Goal: Task Accomplishment & Management: Use online tool/utility

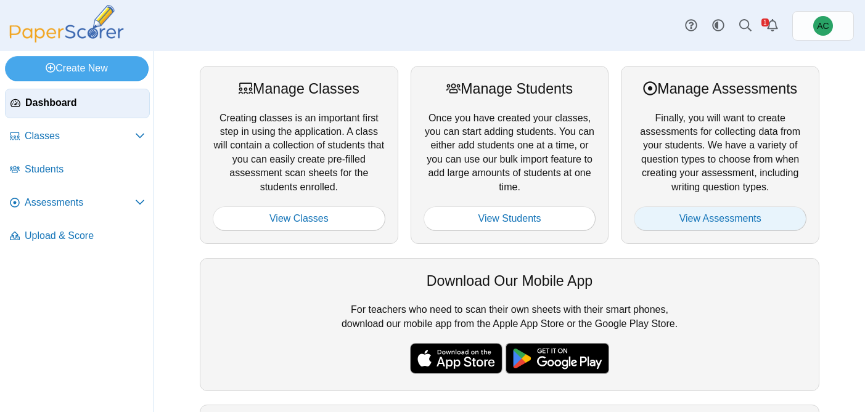
click at [744, 228] on link "View Assessments" at bounding box center [720, 219] width 173 height 25
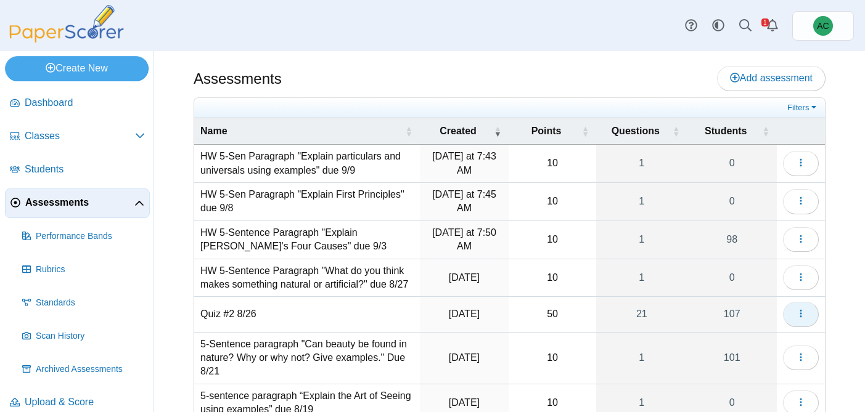
click at [795, 318] on button "button" at bounding box center [801, 314] width 36 height 25
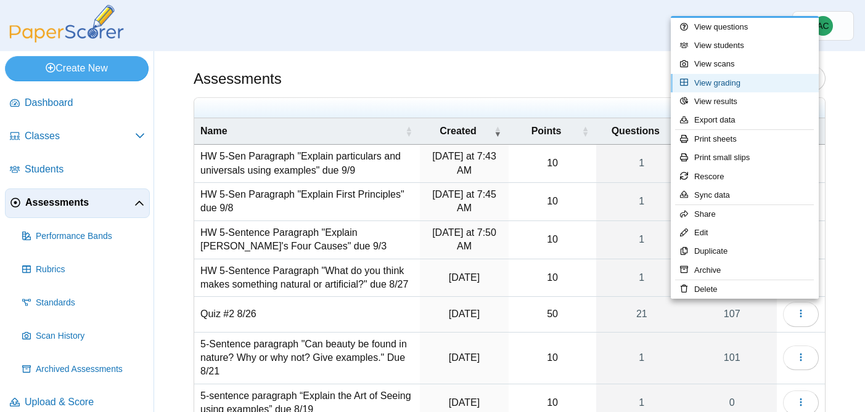
click at [699, 88] on link "View grading" at bounding box center [745, 83] width 148 height 18
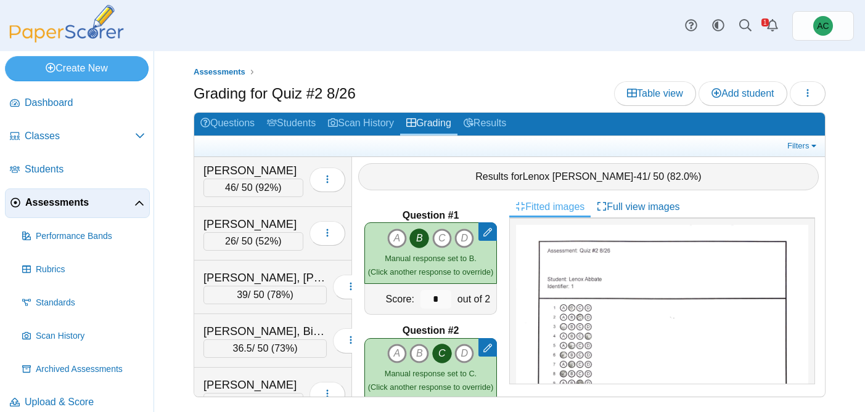
scroll to position [4510, 0]
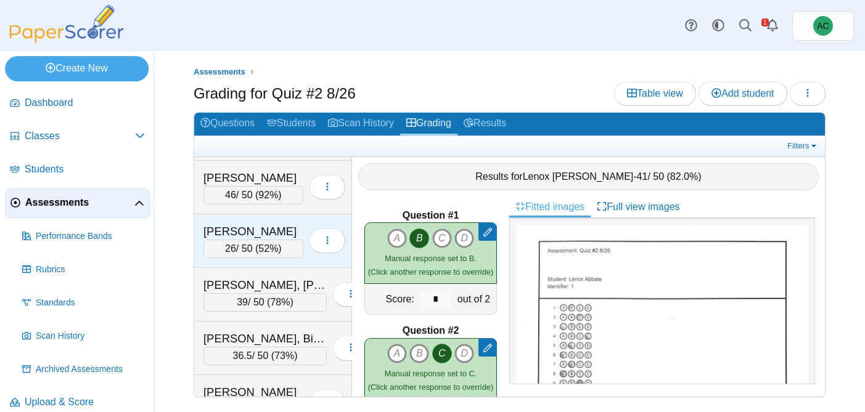
click at [255, 220] on div "[PERSON_NAME] 26 / 50 ( 52% ) Loading…" at bounding box center [273, 242] width 158 height 54
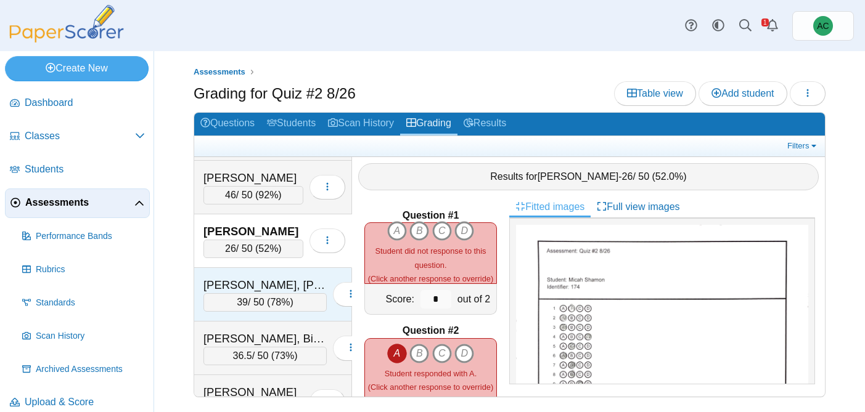
click at [240, 287] on div "[PERSON_NAME], [PERSON_NAME]" at bounding box center [264, 285] width 123 height 16
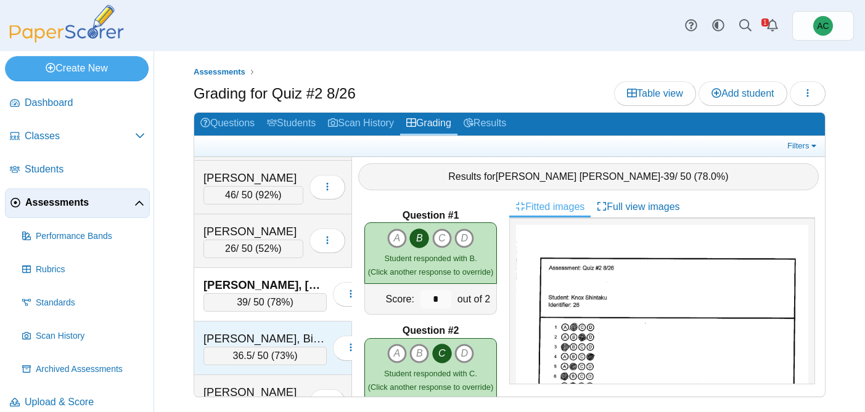
click at [239, 343] on div "[PERSON_NAME], Bishmeet" at bounding box center [264, 339] width 123 height 16
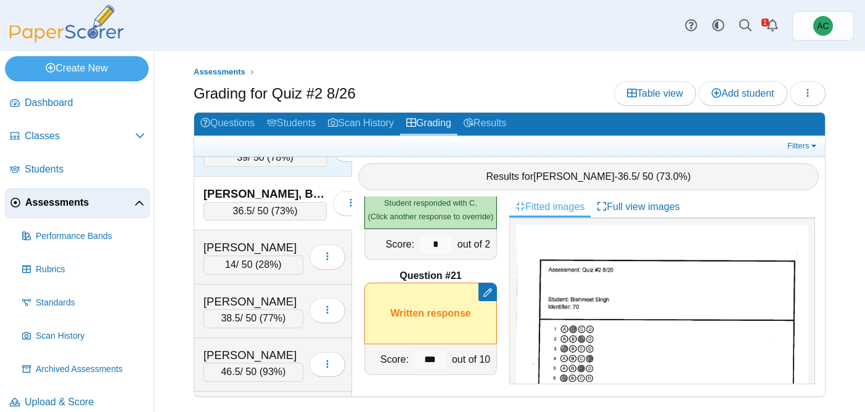
scroll to position [4656, 0]
click at [239, 255] on div "14 / 50 ( 28% )" at bounding box center [253, 264] width 100 height 18
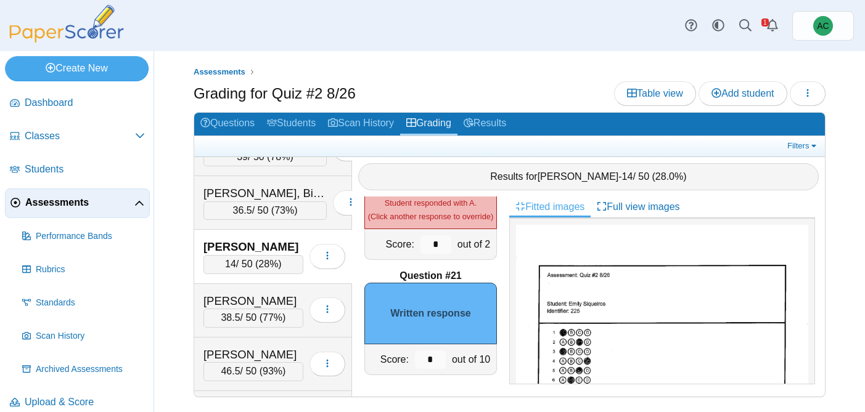
scroll to position [665, 0]
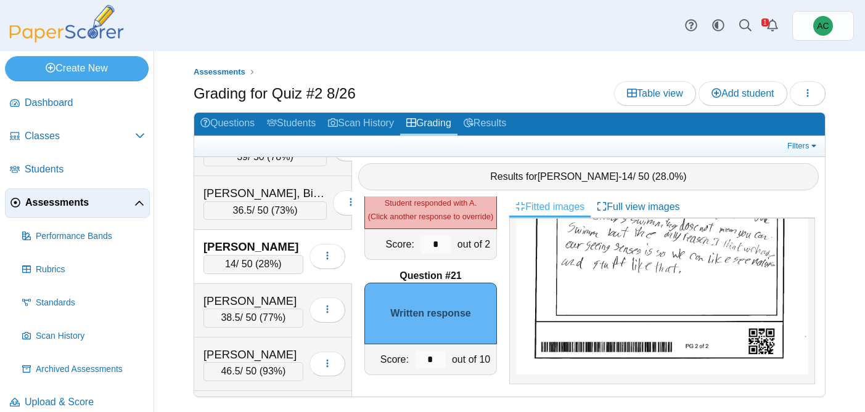
click at [659, 276] on img at bounding box center [662, 175] width 292 height 399
click at [432, 367] on input "*" at bounding box center [430, 360] width 31 height 18
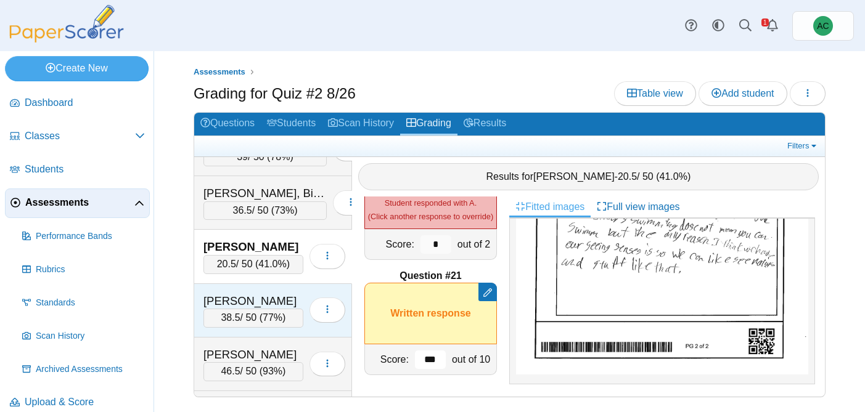
type input "***"
click at [281, 291] on div "[PERSON_NAME] 38.5 / 50 ( 77% ) Loading…" at bounding box center [273, 311] width 158 height 54
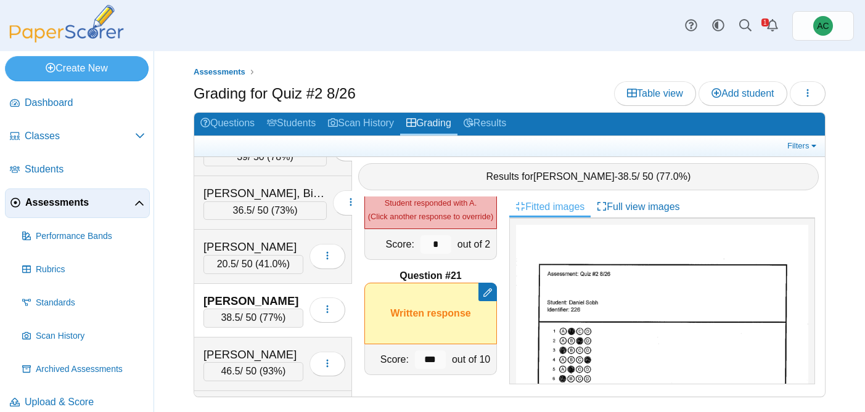
scroll to position [678, 0]
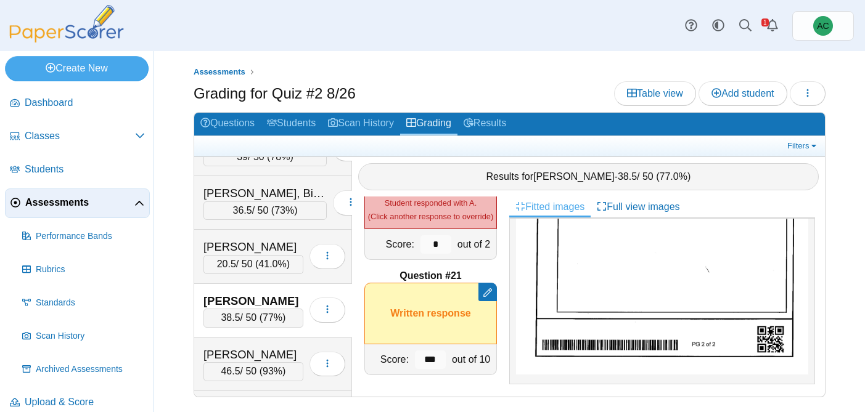
click at [596, 283] on img at bounding box center [662, 168] width 292 height 412
click at [249, 253] on div "[PERSON_NAME]" at bounding box center [253, 247] width 100 height 16
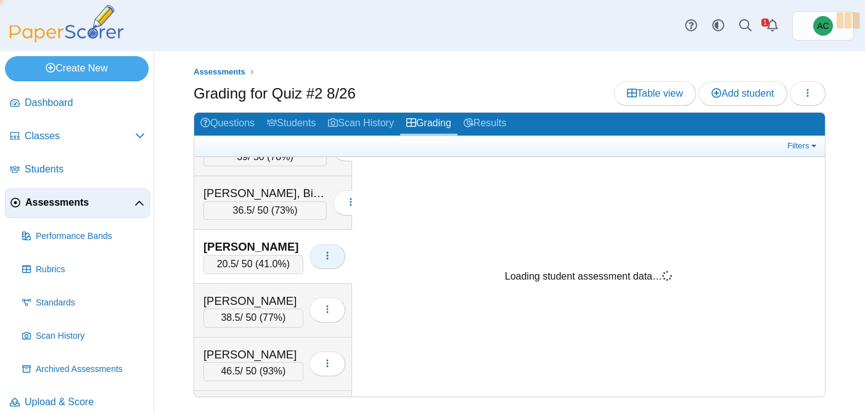
scroll to position [665, 0]
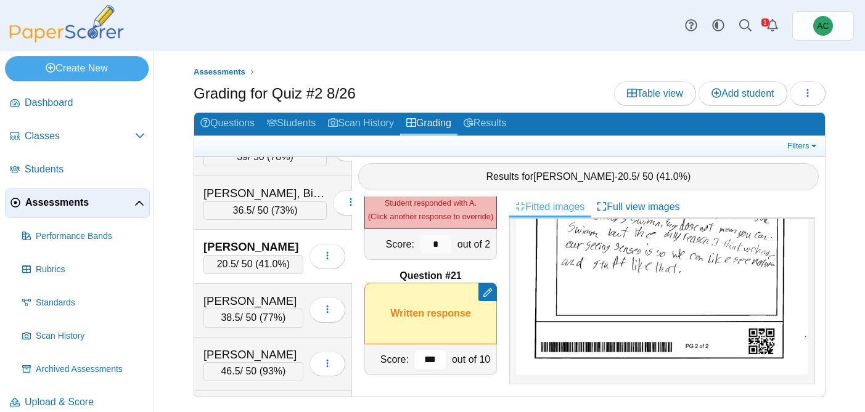
click at [439, 361] on input "***" at bounding box center [430, 360] width 31 height 18
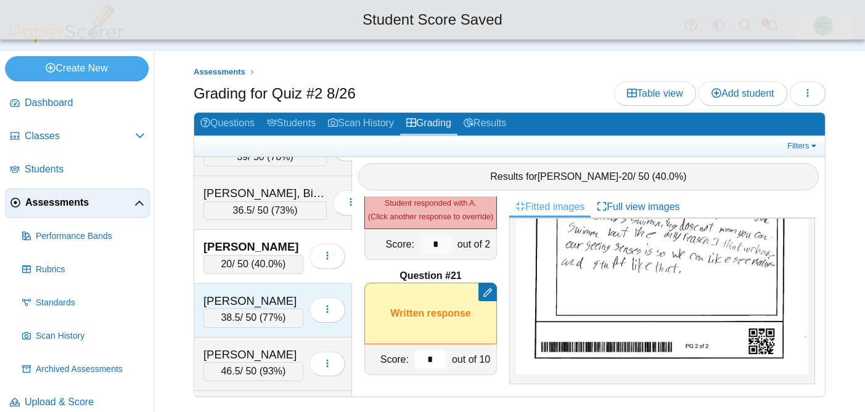
type input "*"
click at [231, 295] on div "[PERSON_NAME]" at bounding box center [253, 301] width 100 height 16
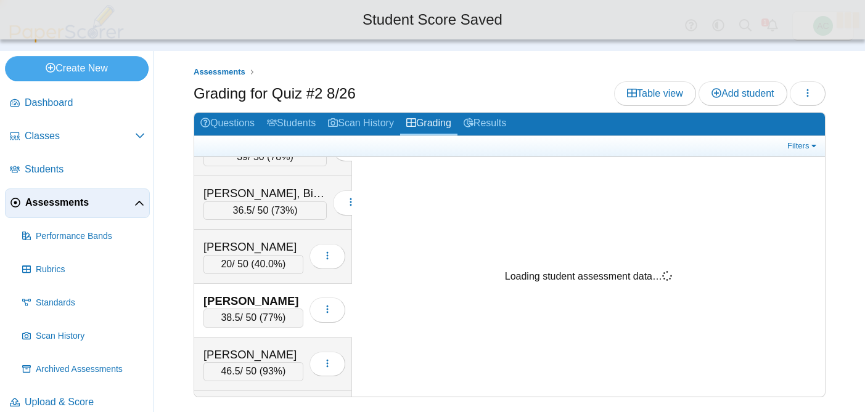
scroll to position [678, 0]
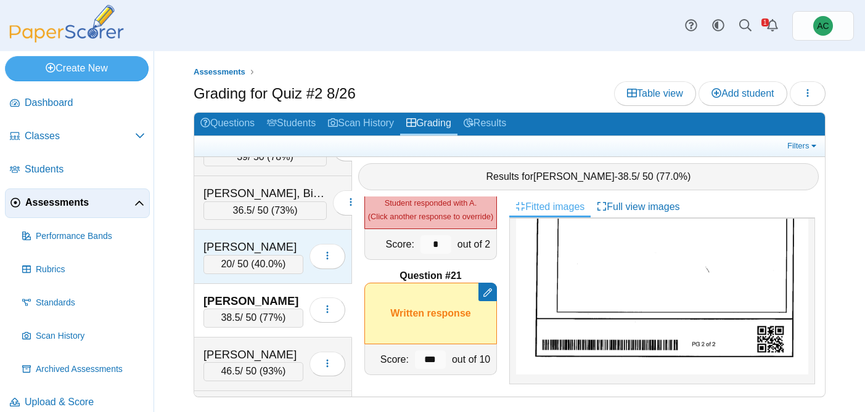
click at [235, 248] on div "[PERSON_NAME]" at bounding box center [253, 247] width 100 height 16
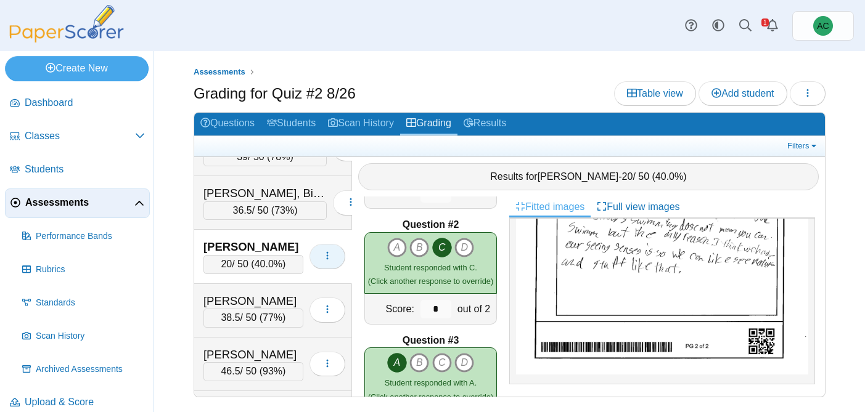
scroll to position [0, 0]
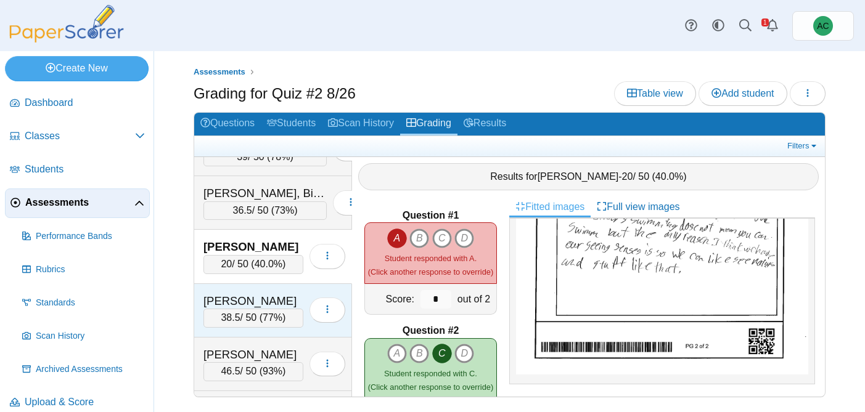
click at [237, 290] on div "[PERSON_NAME] 38.5 / 50 ( 77% ) Loading…" at bounding box center [273, 311] width 158 height 54
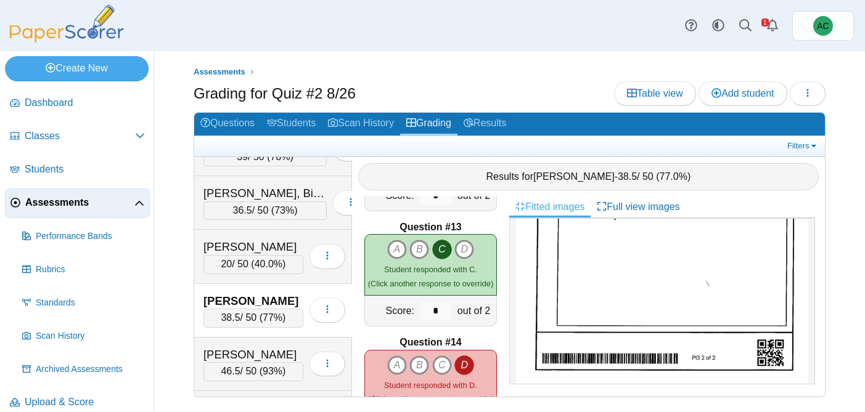
scroll to position [2251, 0]
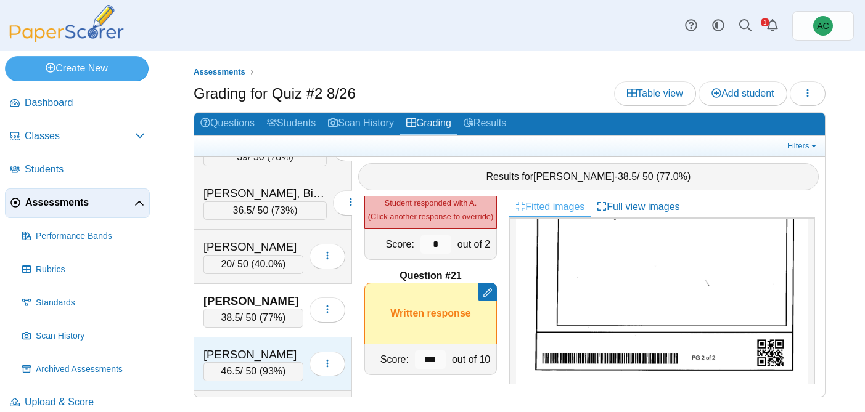
click at [251, 353] on div "[PERSON_NAME]" at bounding box center [253, 355] width 100 height 16
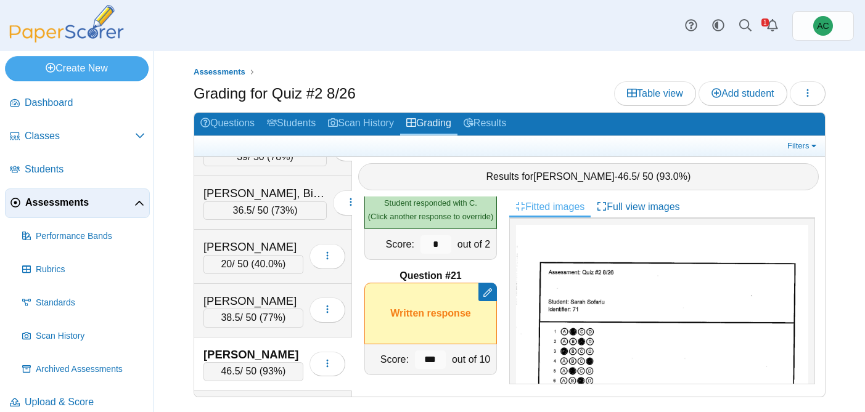
scroll to position [692, 0]
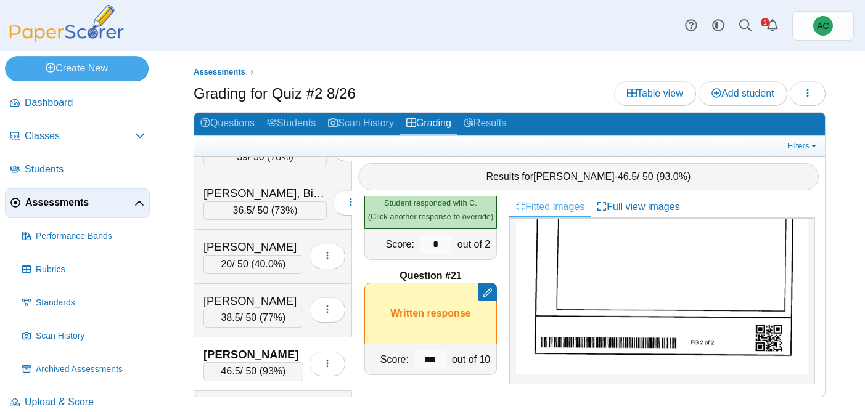
click at [608, 292] on img at bounding box center [662, 168] width 292 height 412
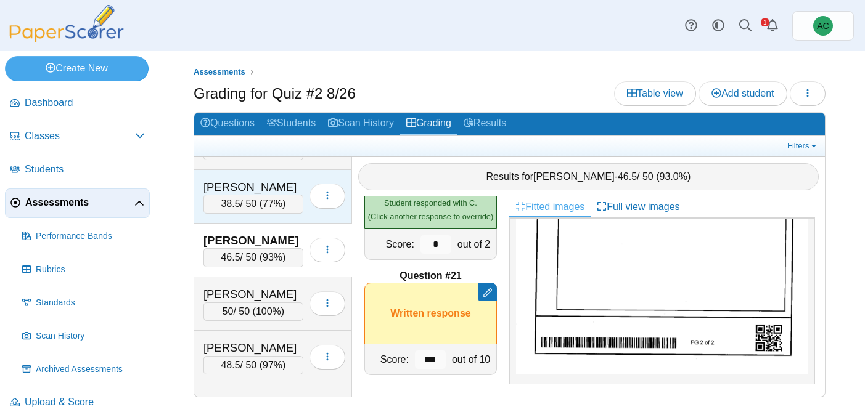
scroll to position [4768, 0]
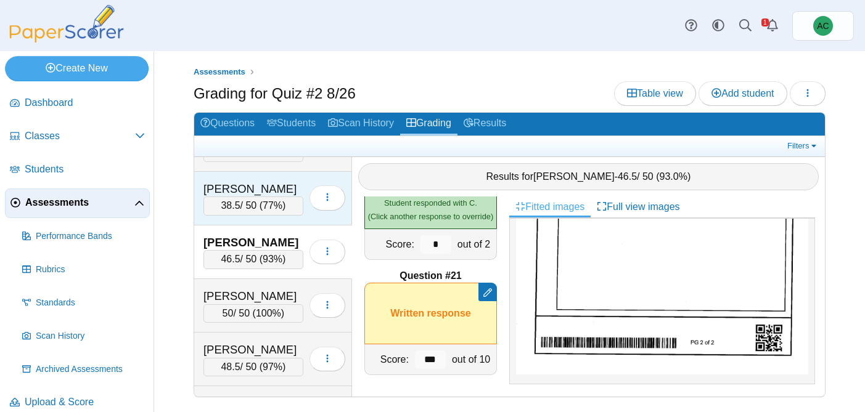
click at [235, 188] on div "[PERSON_NAME]" at bounding box center [253, 189] width 100 height 16
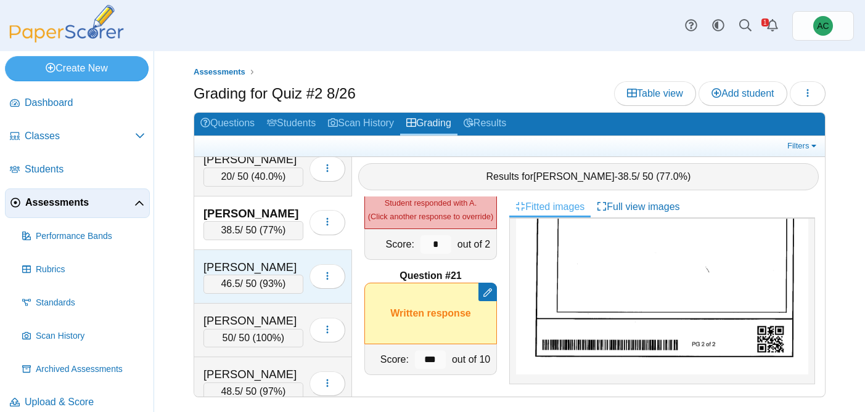
scroll to position [4745, 0]
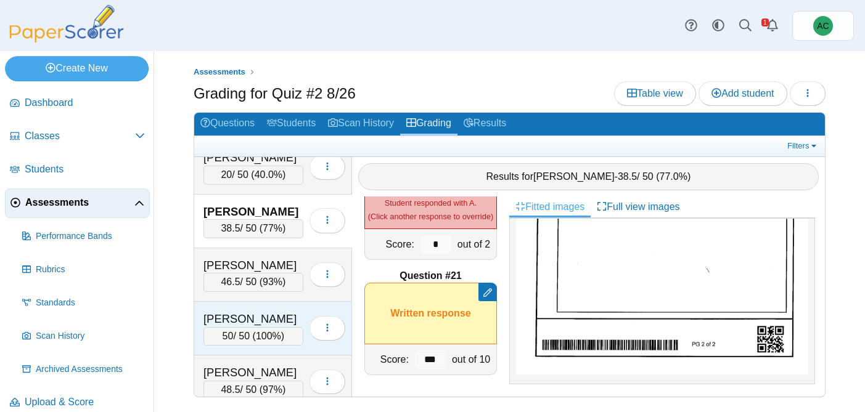
click at [247, 310] on div "[PERSON_NAME] 50 / 50 ( 100% ) Loading…" at bounding box center [273, 329] width 158 height 54
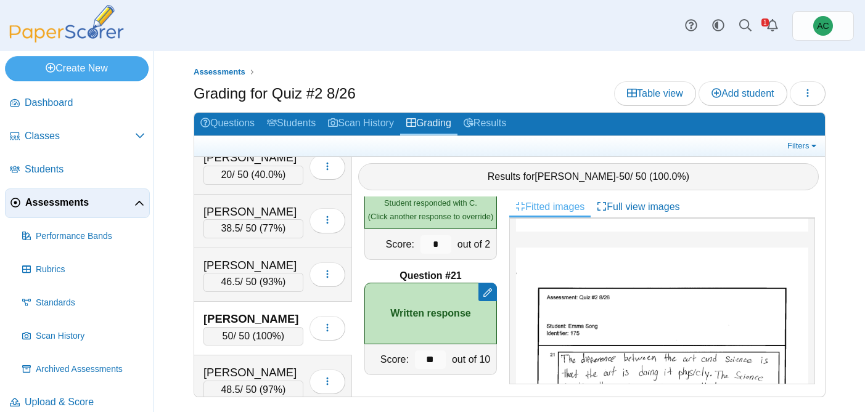
scroll to position [663, 0]
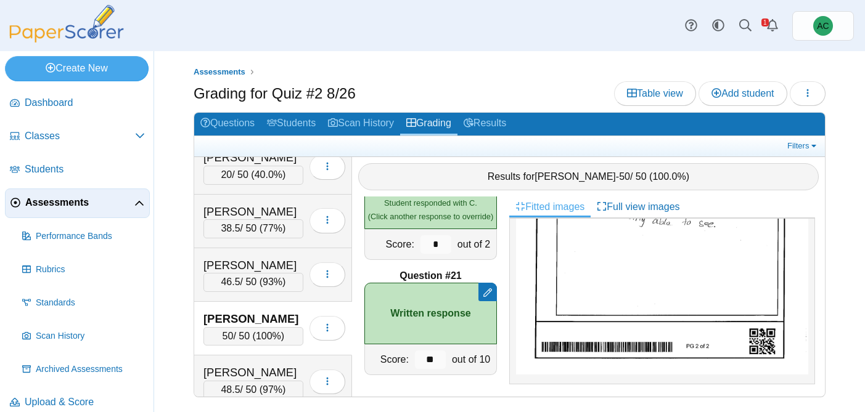
click at [589, 298] on img at bounding box center [662, 175] width 292 height 399
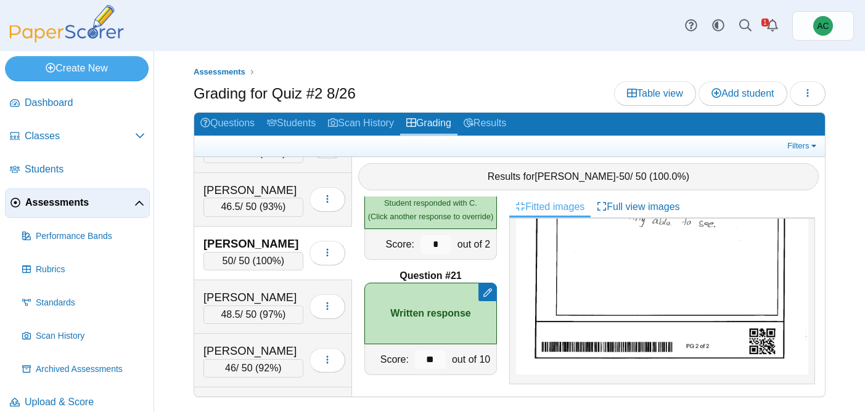
scroll to position [4822, 0]
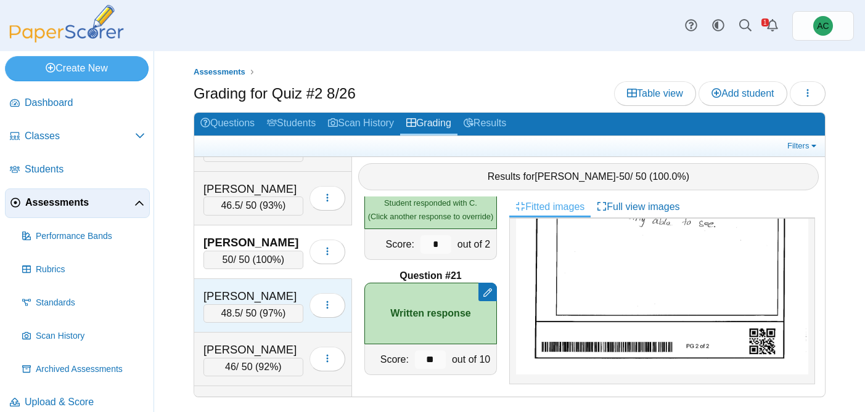
click at [274, 297] on div "[PERSON_NAME]" at bounding box center [253, 297] width 100 height 16
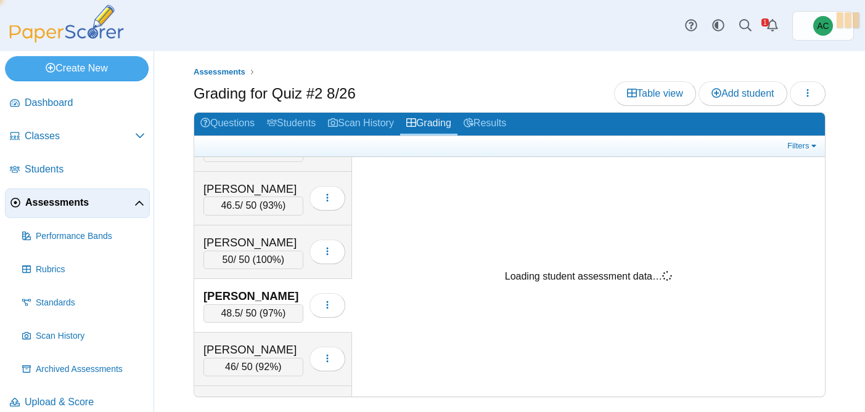
scroll to position [0, 0]
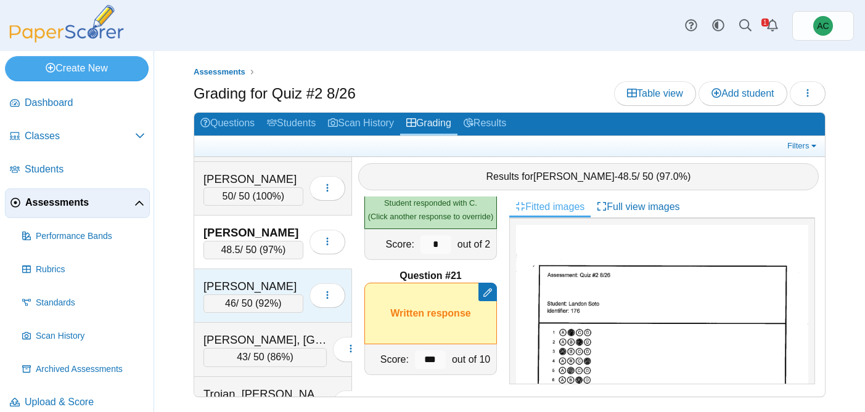
click at [256, 296] on div "46 / 50 ( 92% )" at bounding box center [253, 304] width 100 height 18
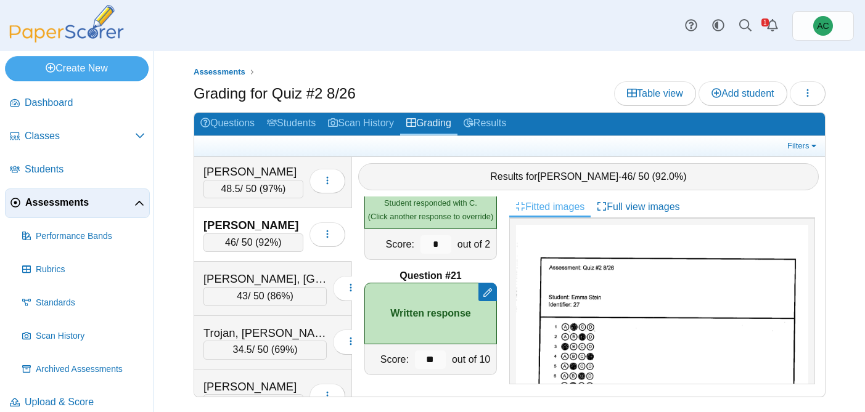
click at [256, 296] on div "43 / 50 ( 86% )" at bounding box center [264, 296] width 123 height 18
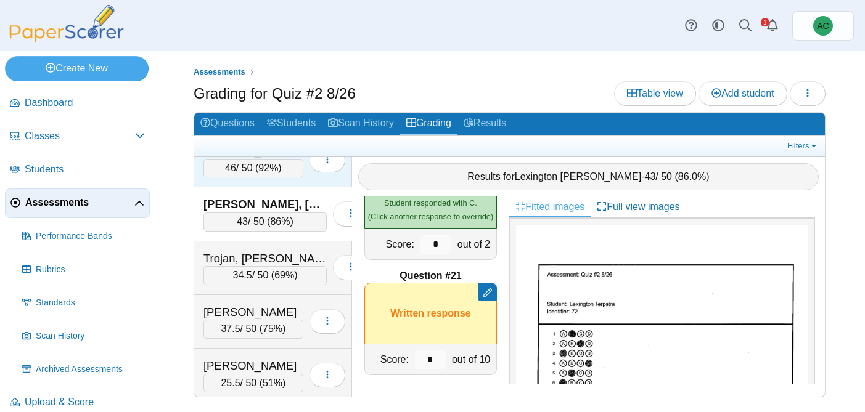
scroll to position [5046, 0]
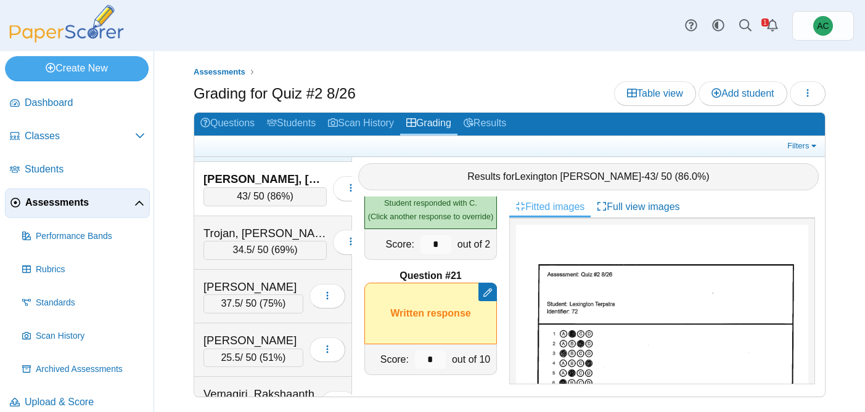
click at [256, 296] on div "37.5 / 50 ( 75% )" at bounding box center [253, 304] width 100 height 18
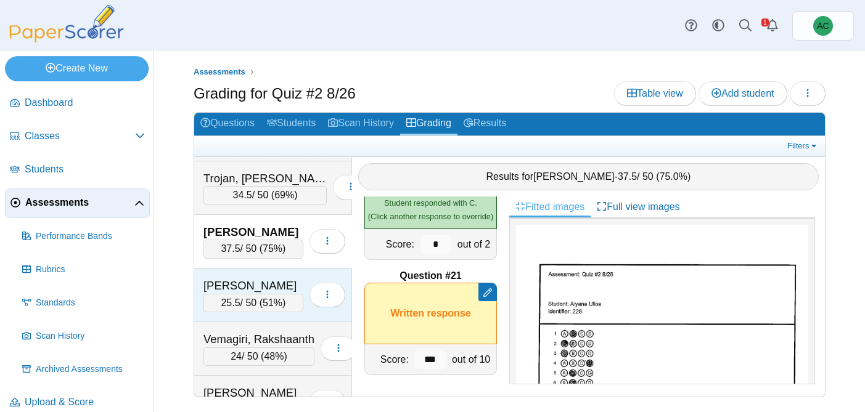
click at [252, 295] on div "25.5 / 50 ( 51% )" at bounding box center [253, 303] width 100 height 18
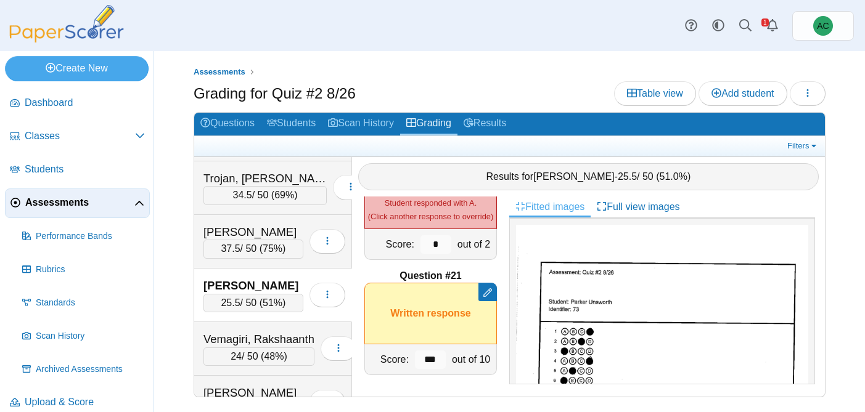
scroll to position [5170, 0]
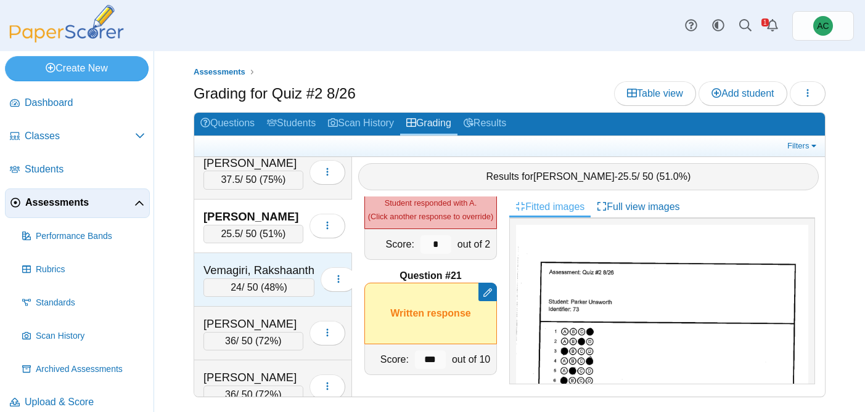
click at [232, 271] on div "Vemagiri, Rakshaanth" at bounding box center [258, 271] width 111 height 16
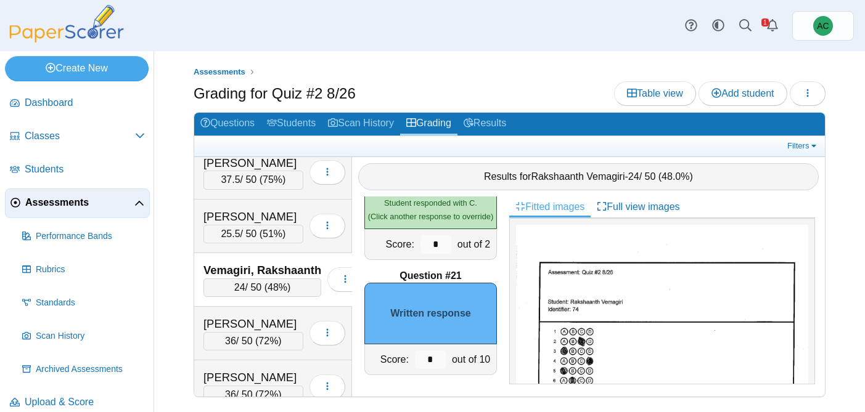
scroll to position [5179, 0]
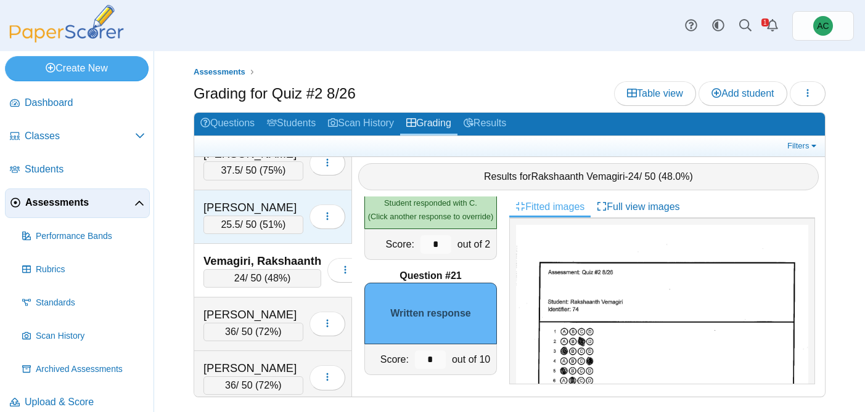
click at [245, 191] on div "[PERSON_NAME] 25.5 / 50 ( 51% ) Loading…" at bounding box center [273, 218] width 158 height 54
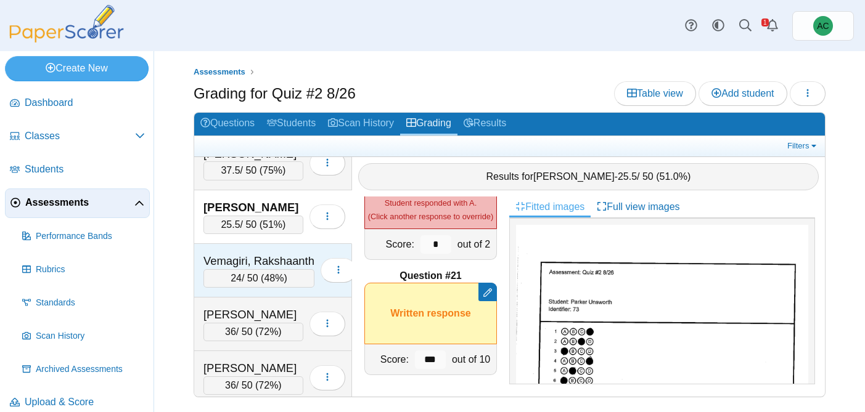
click at [229, 260] on div "Vemagiri, Rakshaanth" at bounding box center [258, 261] width 111 height 16
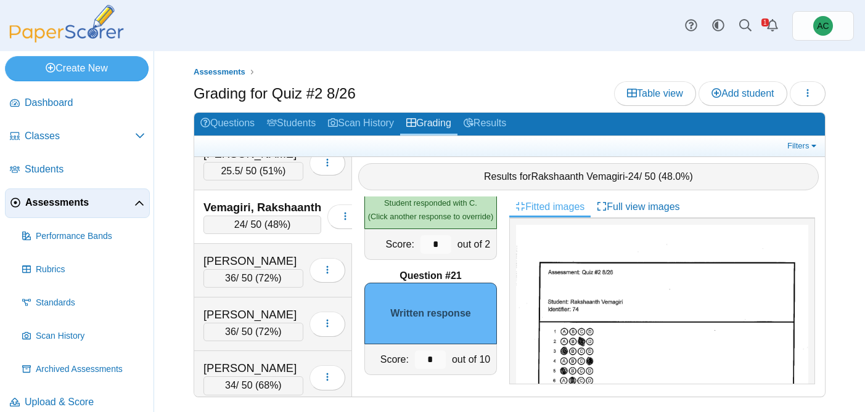
scroll to position [692, 0]
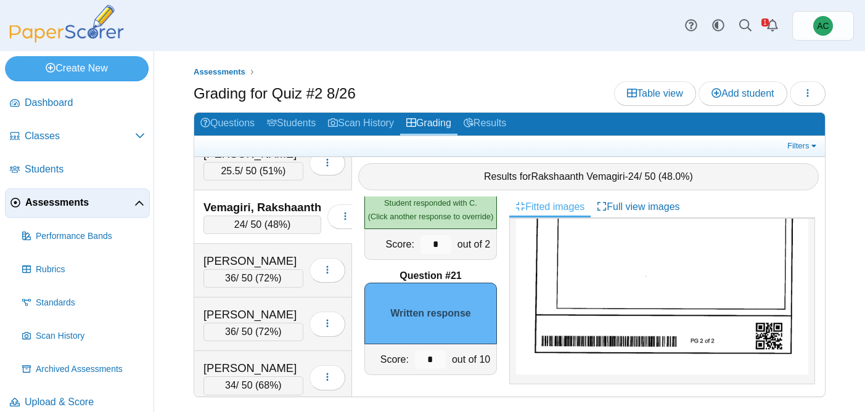
click at [690, 311] on img at bounding box center [662, 168] width 292 height 412
click at [429, 353] on input "*" at bounding box center [430, 360] width 31 height 18
click at [434, 356] on input "*" at bounding box center [430, 360] width 31 height 18
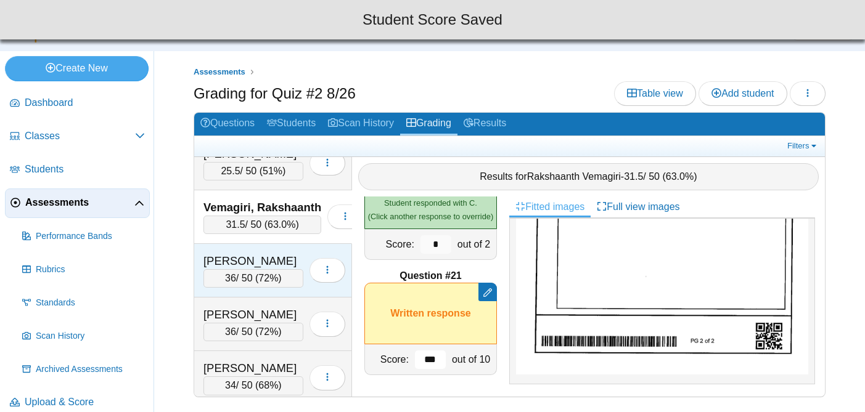
type input "***"
click at [240, 248] on div "[PERSON_NAME] 36 / 50 ( 72% ) Loading…" at bounding box center [273, 271] width 158 height 54
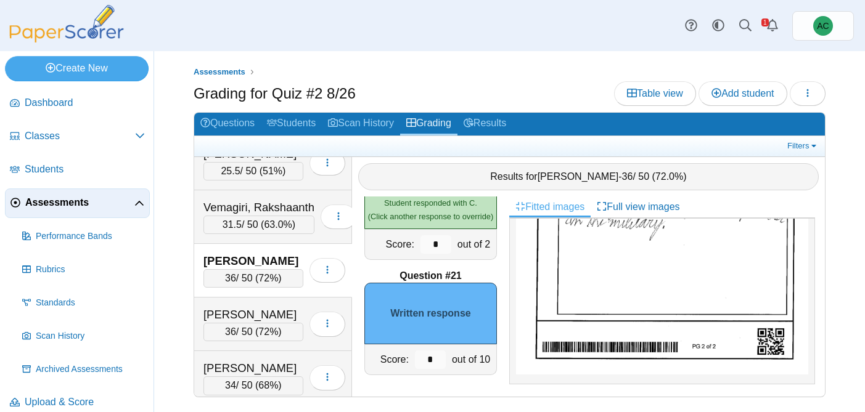
click at [608, 301] on img at bounding box center [662, 168] width 292 height 412
click at [439, 364] on input "*" at bounding box center [430, 360] width 31 height 18
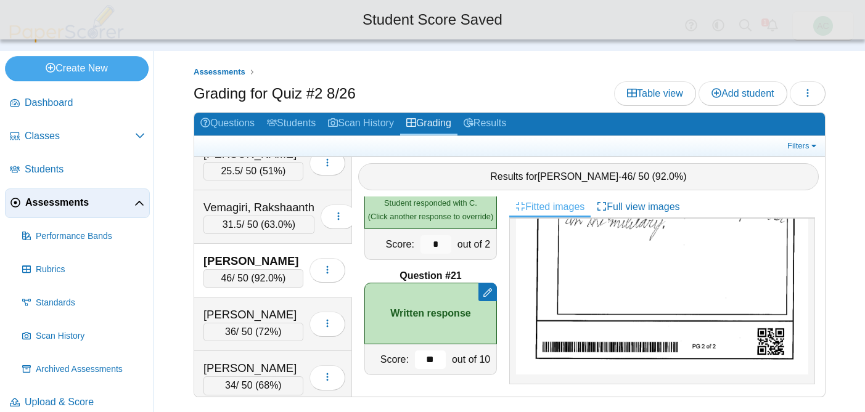
type input "**"
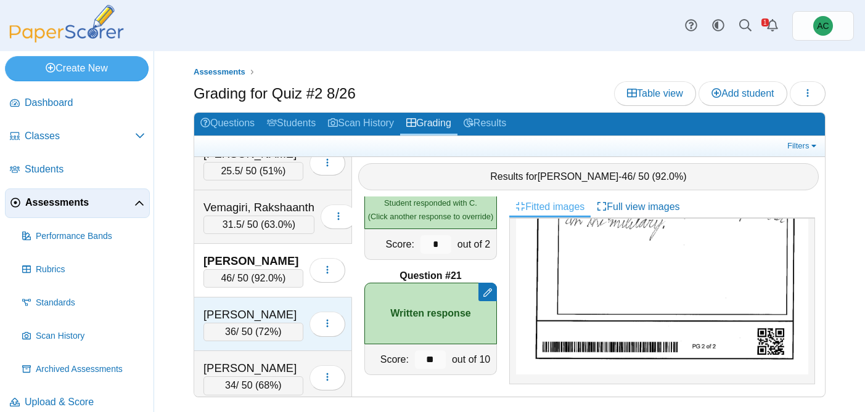
click at [273, 325] on div "36 / 50 ( 72% )" at bounding box center [253, 332] width 100 height 18
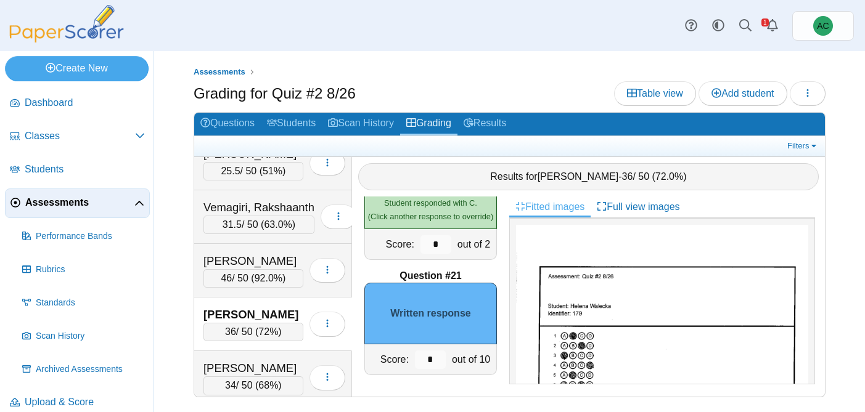
scroll to position [678, 0]
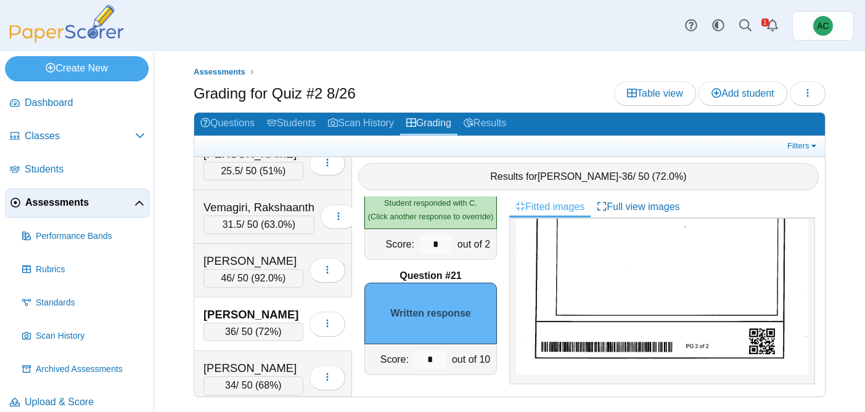
click at [628, 295] on img at bounding box center [662, 175] width 292 height 399
click at [433, 360] on input "*" at bounding box center [430, 360] width 31 height 18
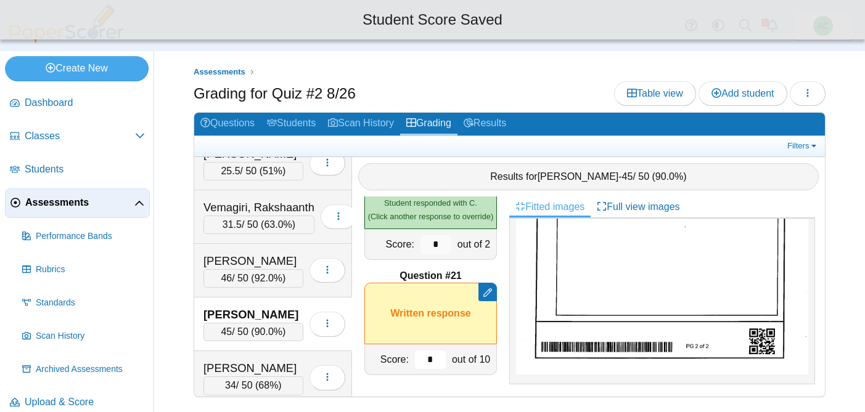
type input "*"
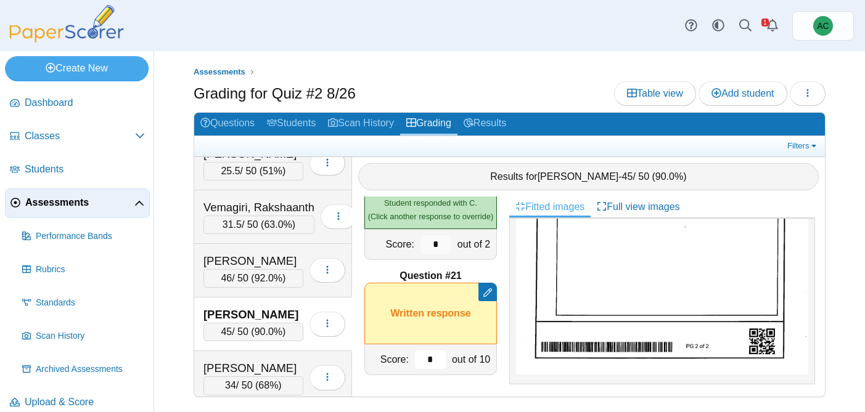
scroll to position [5294, 0]
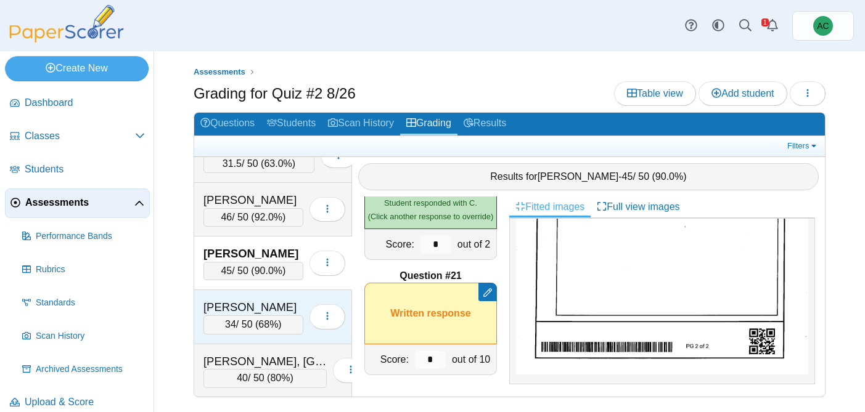
click at [244, 303] on div "[PERSON_NAME]" at bounding box center [253, 308] width 100 height 16
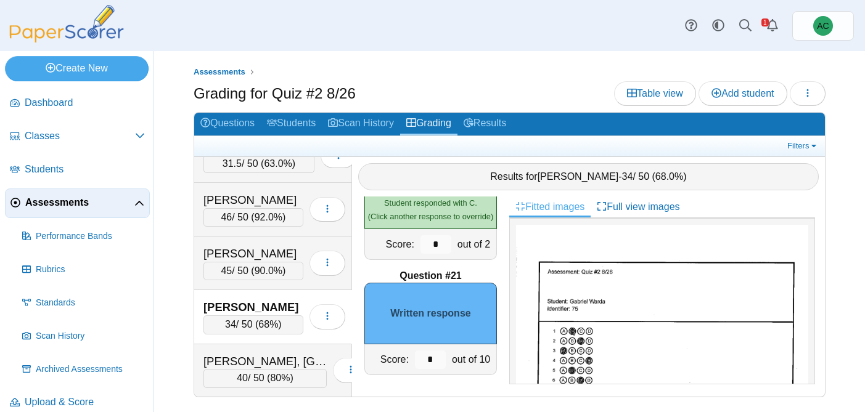
scroll to position [692, 0]
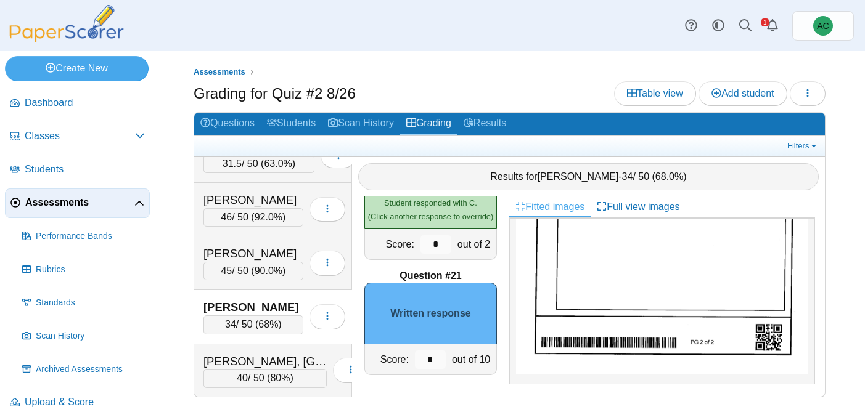
click at [597, 285] on img at bounding box center [662, 168] width 292 height 412
click at [436, 355] on input "*" at bounding box center [430, 360] width 31 height 18
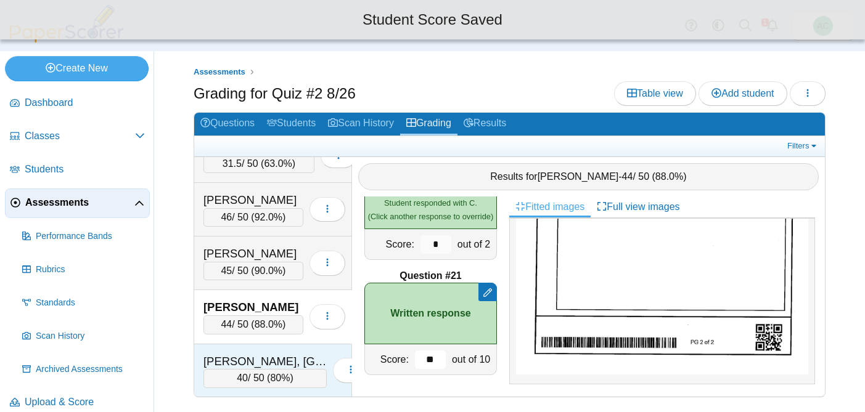
type input "**"
click at [254, 361] on div "[PERSON_NAME], [GEOGRAPHIC_DATA]" at bounding box center [264, 362] width 123 height 16
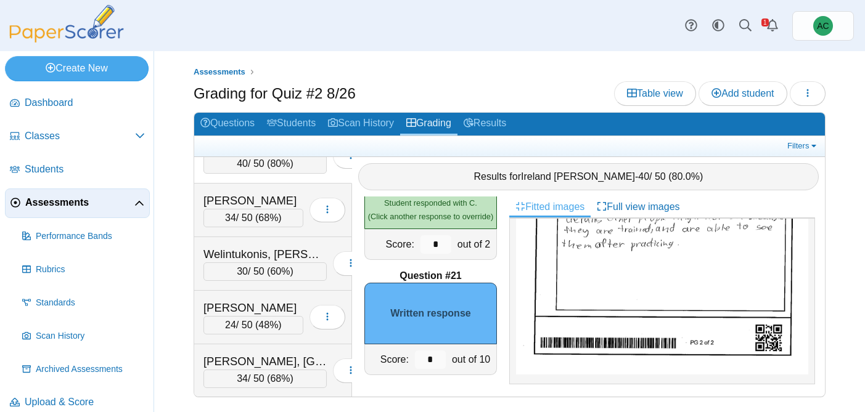
click at [640, 276] on img at bounding box center [662, 168] width 292 height 412
click at [434, 363] on input "*" at bounding box center [430, 360] width 31 height 18
type input "**"
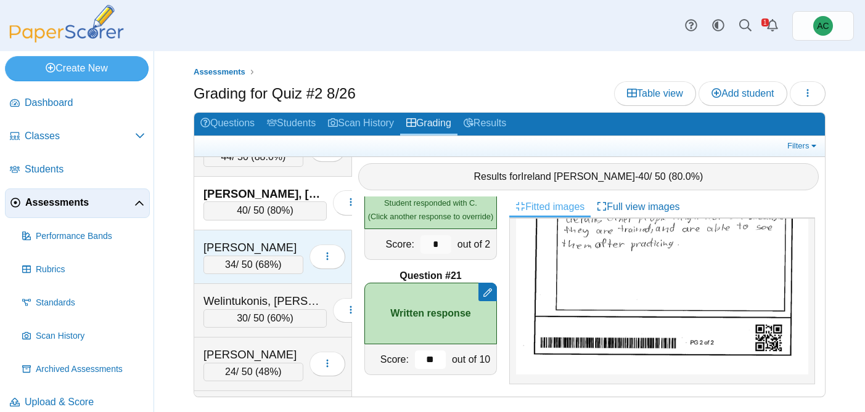
scroll to position [5433, 0]
